Goal: Task Accomplishment & Management: Manage account settings

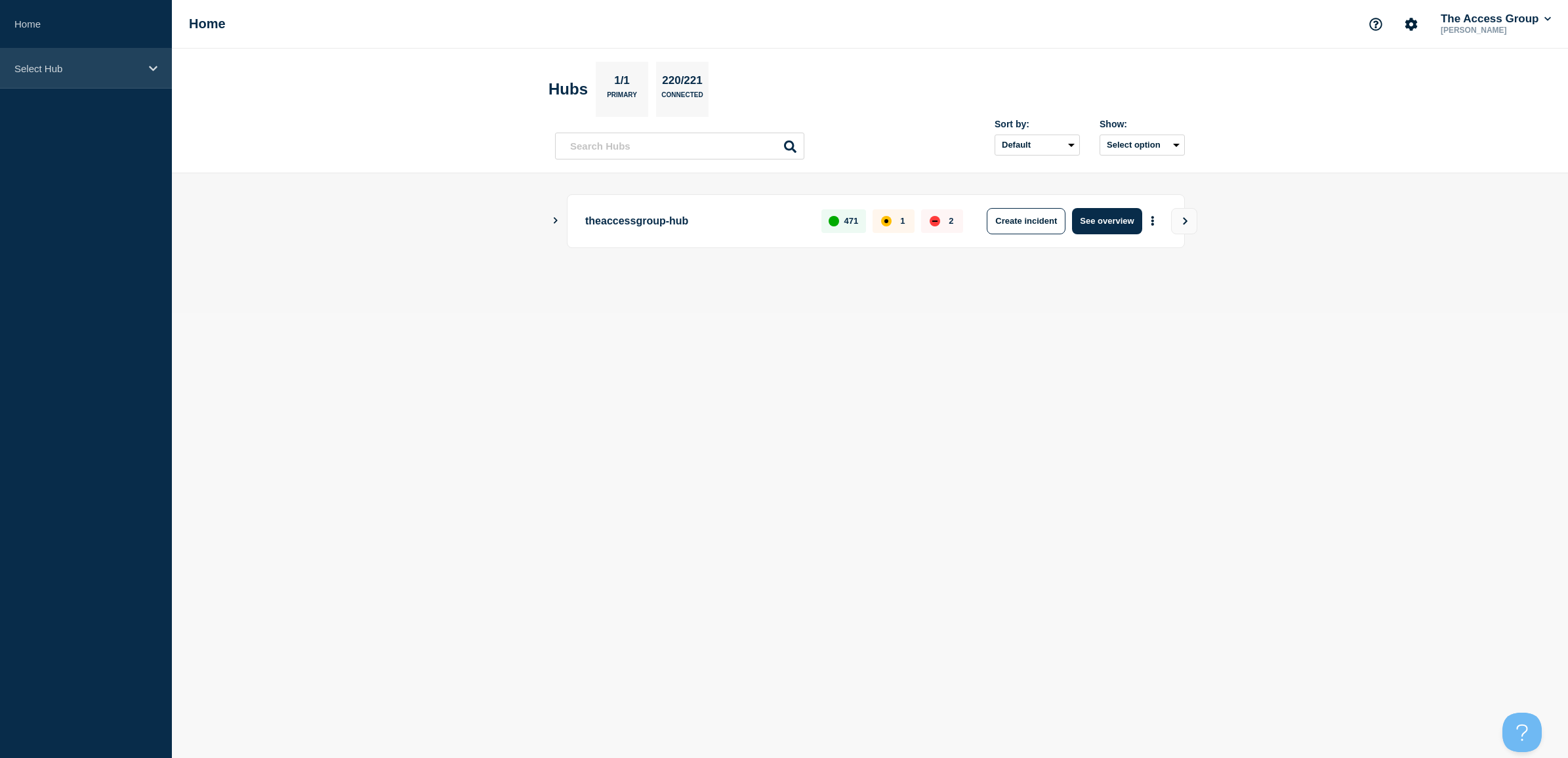
click at [105, 76] on div "Select Hub" at bounding box center [86, 68] width 172 height 40
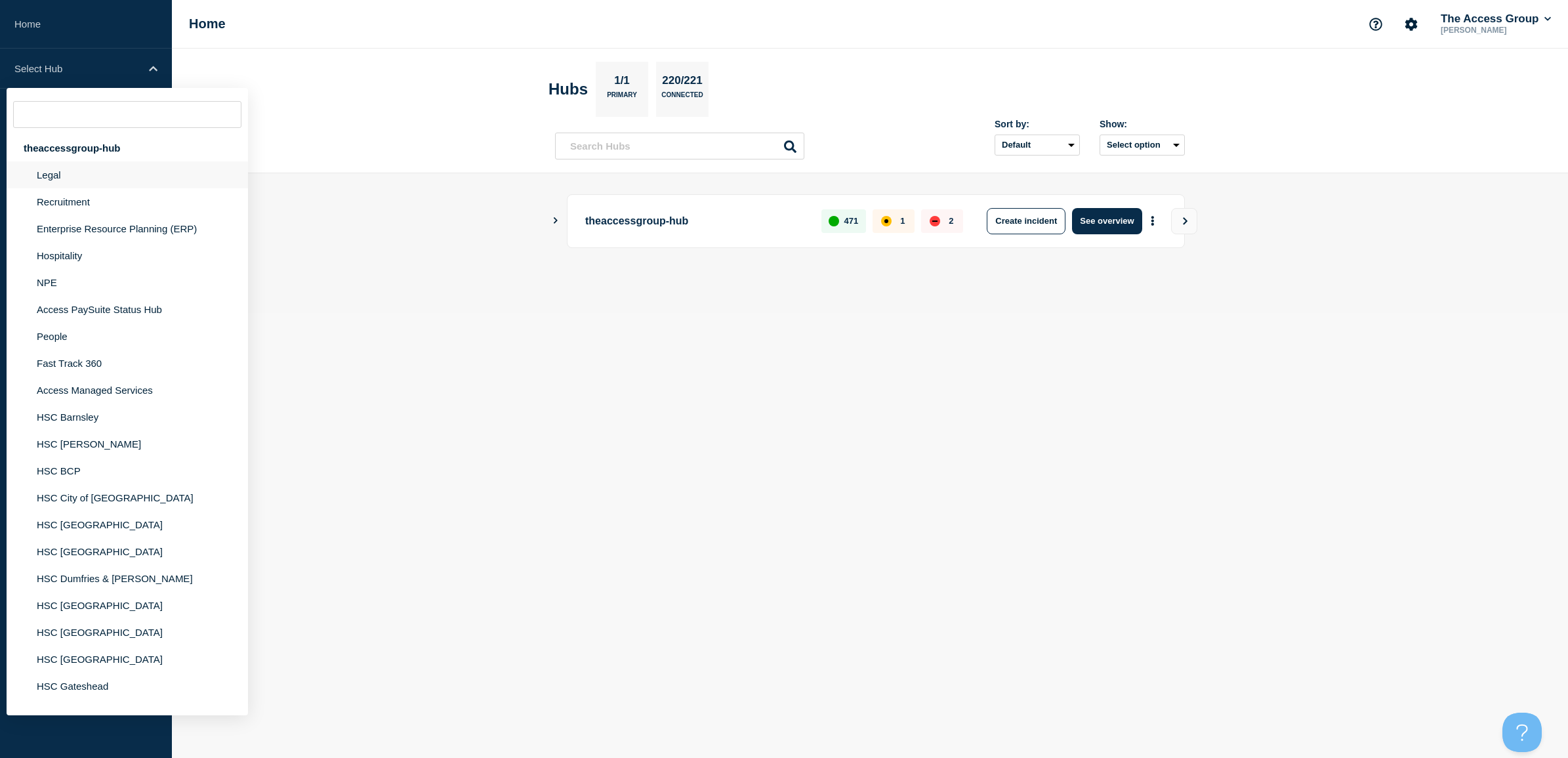
click at [67, 180] on li "Legal" at bounding box center [127, 174] width 242 height 27
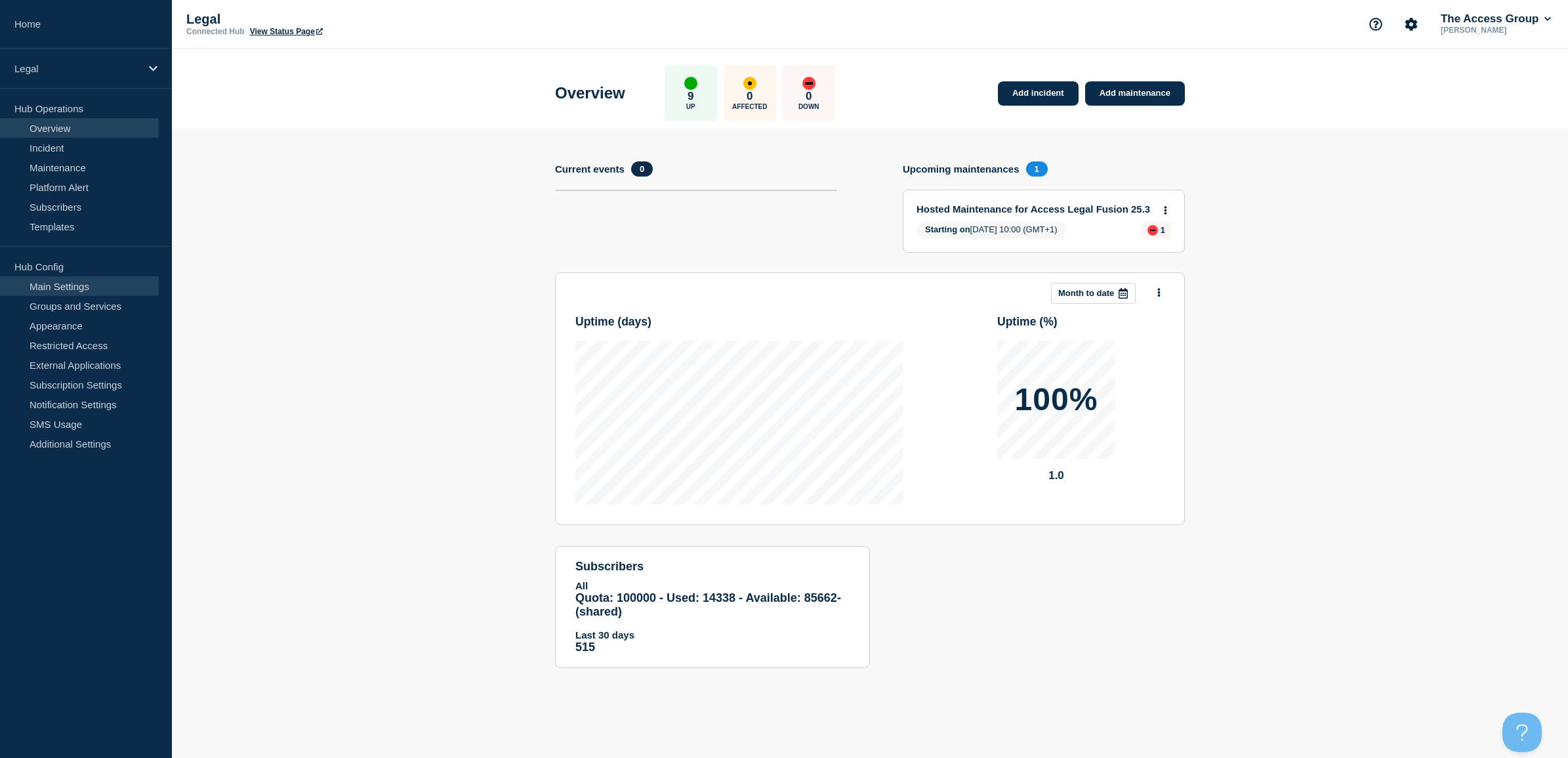
click at [92, 287] on link "Main Settings" at bounding box center [79, 286] width 159 height 20
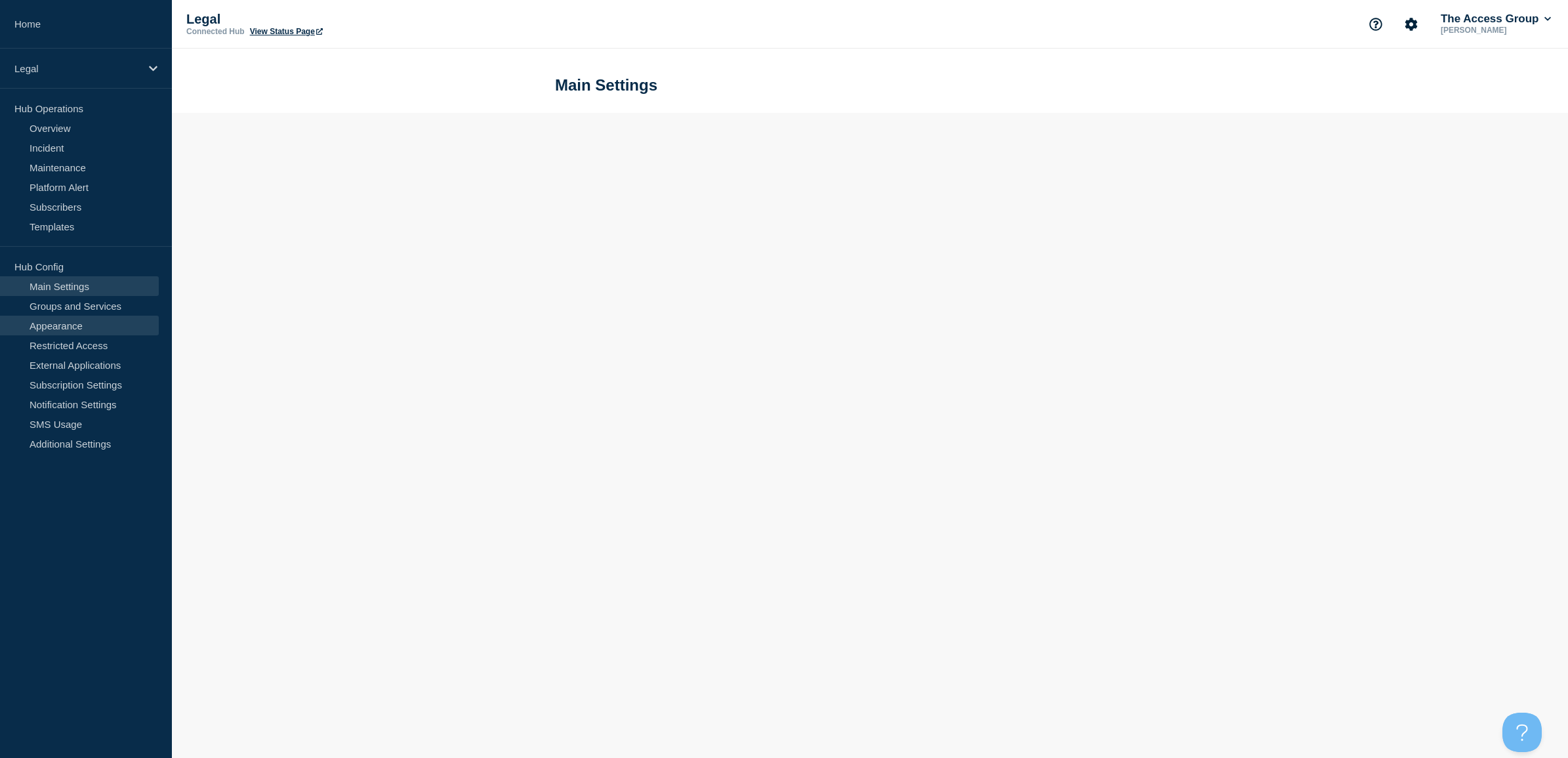
click at [73, 326] on link "Appearance" at bounding box center [79, 326] width 159 height 20
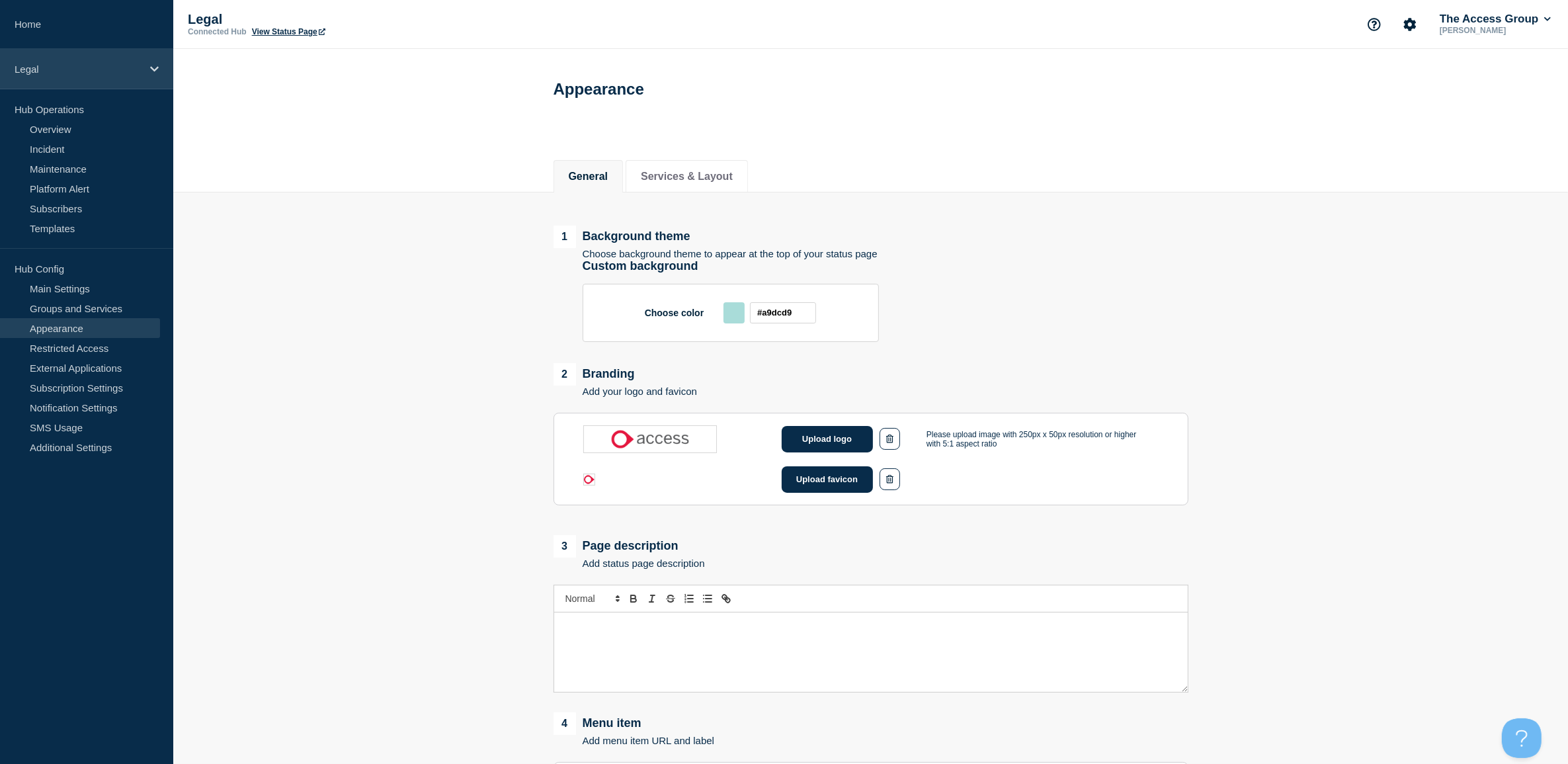
click at [42, 80] on div "Legal" at bounding box center [87, 69] width 173 height 40
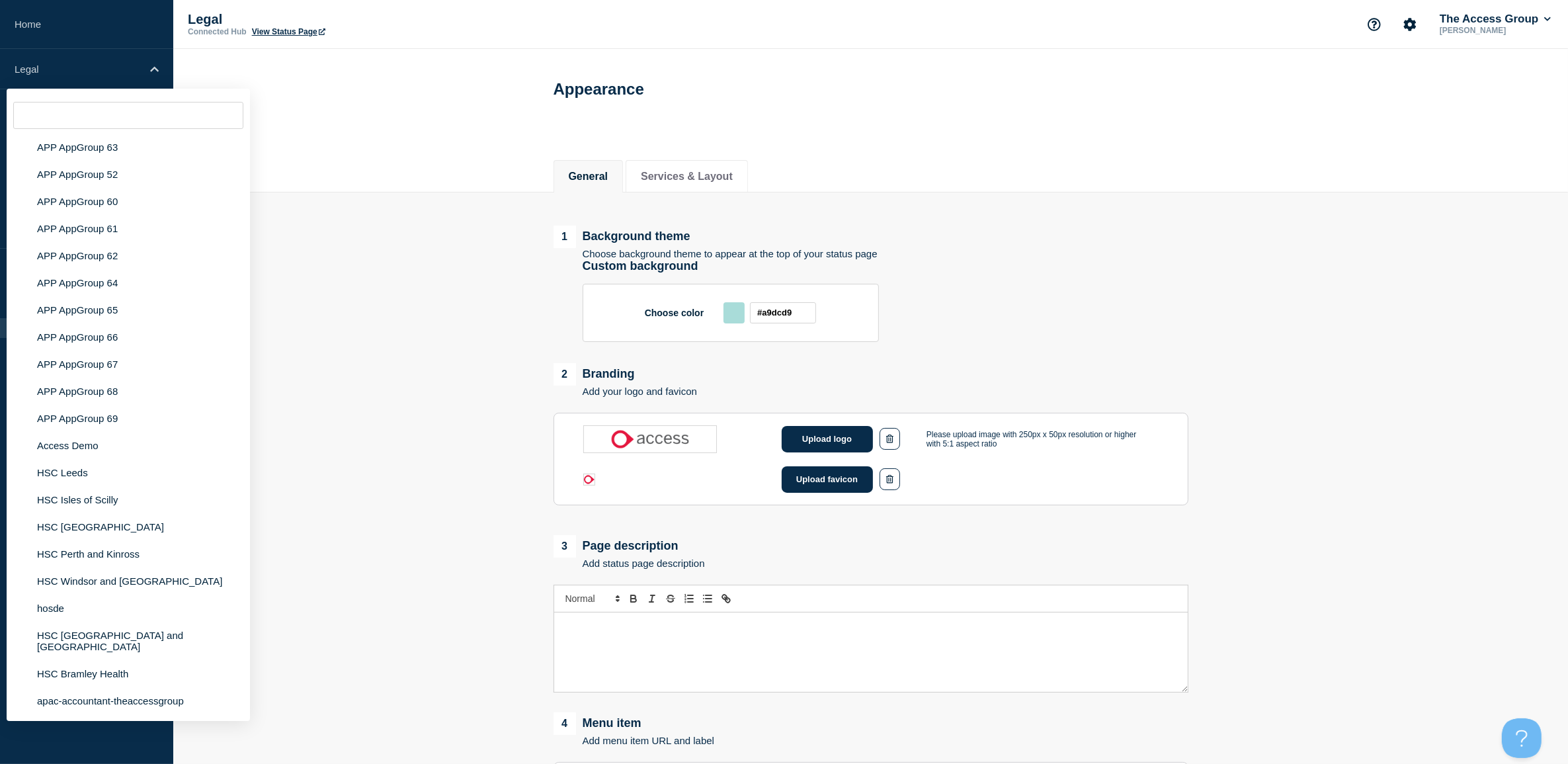
scroll to position [5509, 0]
click at [164, 614] on li "hosde" at bounding box center [128, 608] width 244 height 27
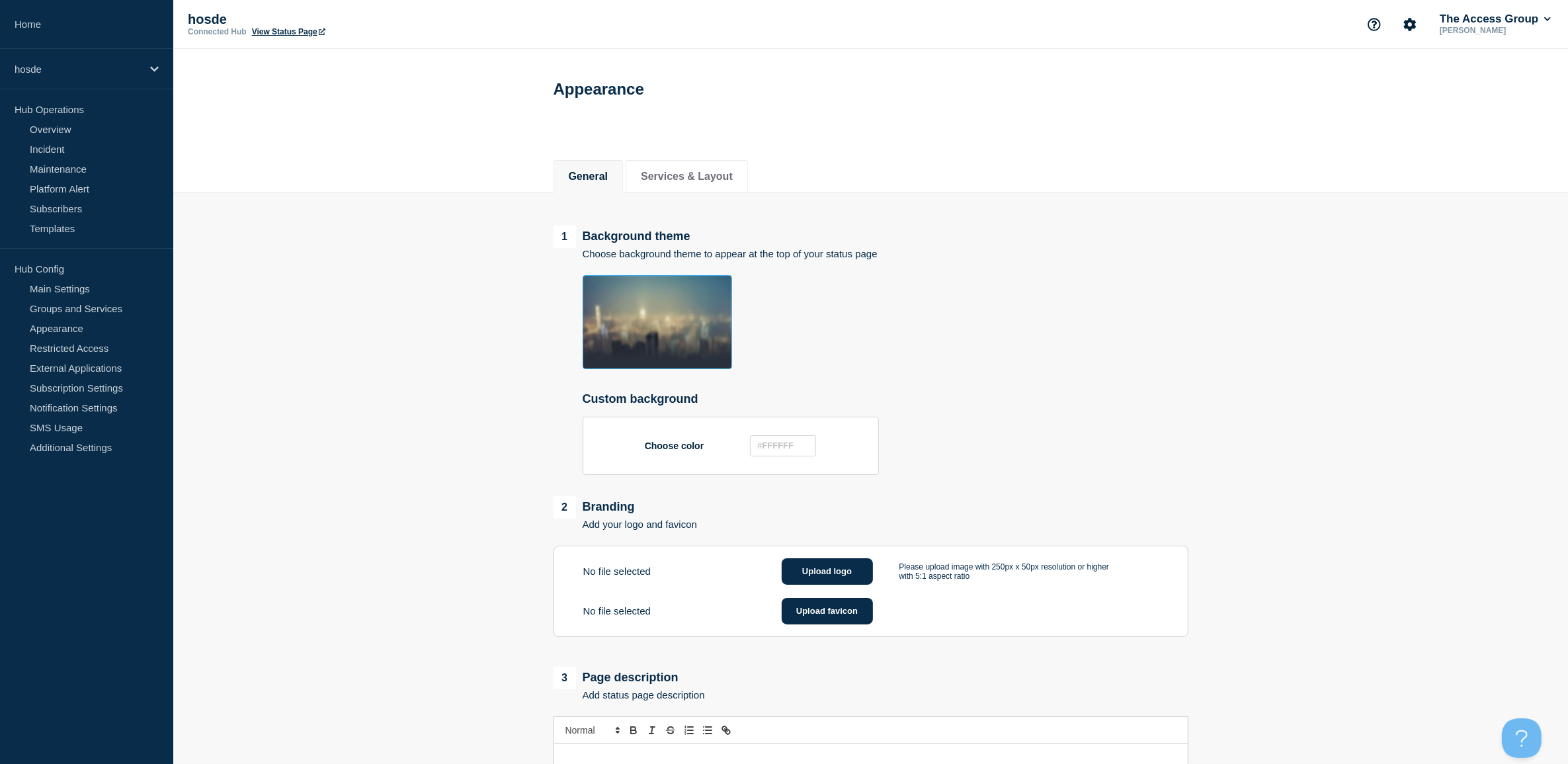
click at [295, 31] on link "View Status Page" at bounding box center [289, 32] width 74 height 9
